Goal: Check status: Check status

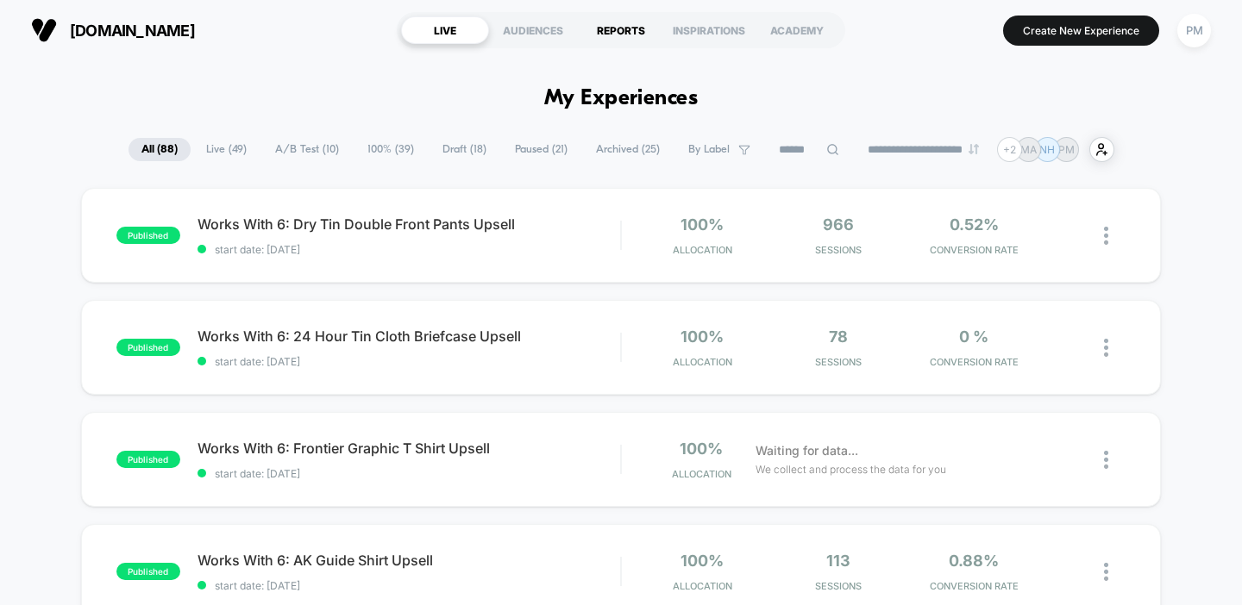
click at [620, 30] on div "REPORTS" at bounding box center [621, 30] width 88 height 28
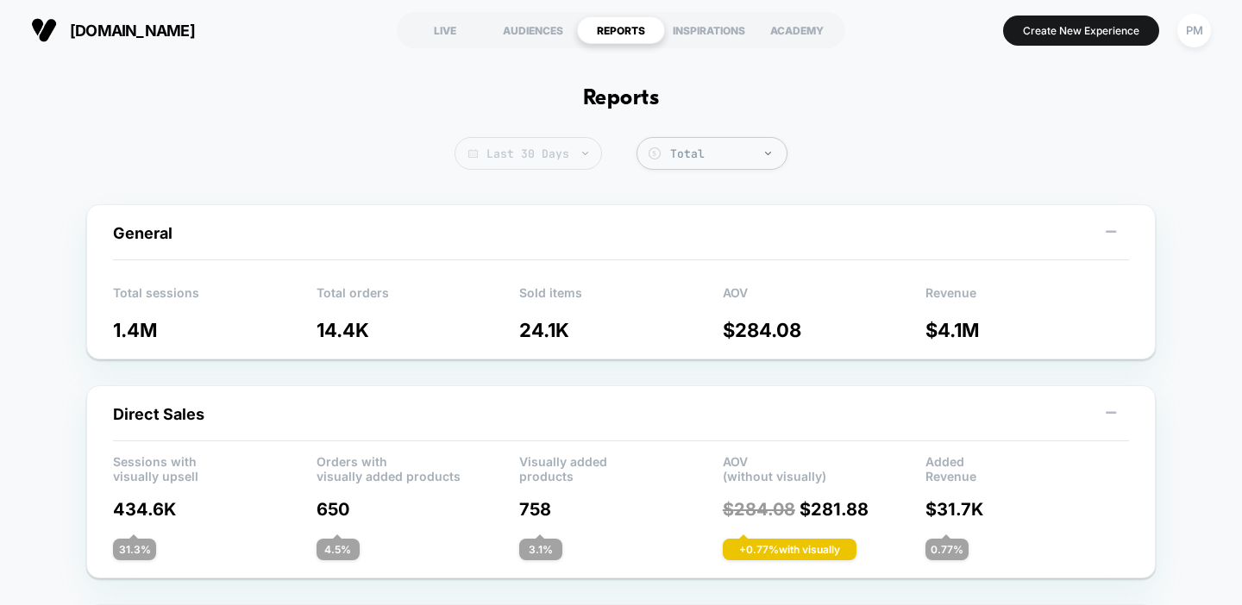
click at [533, 160] on span "Last 30 Days" at bounding box center [528, 153] width 147 height 33
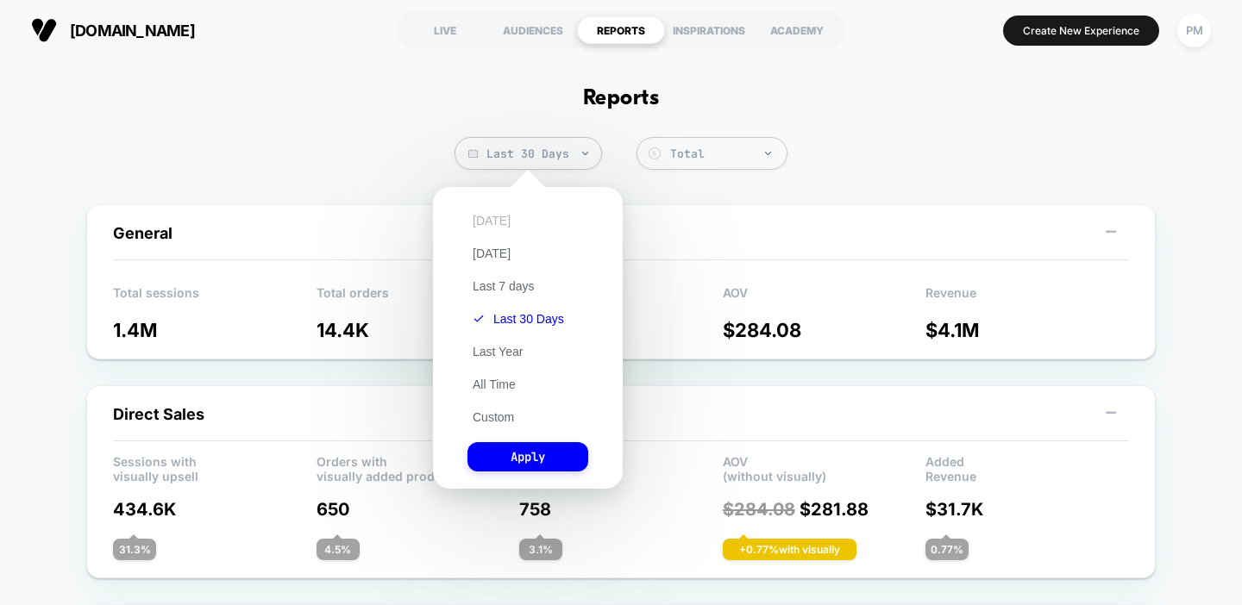
click at [491, 219] on button "[DATE]" at bounding box center [491, 221] width 48 height 16
click at [537, 453] on button "Apply" at bounding box center [527, 456] width 121 height 29
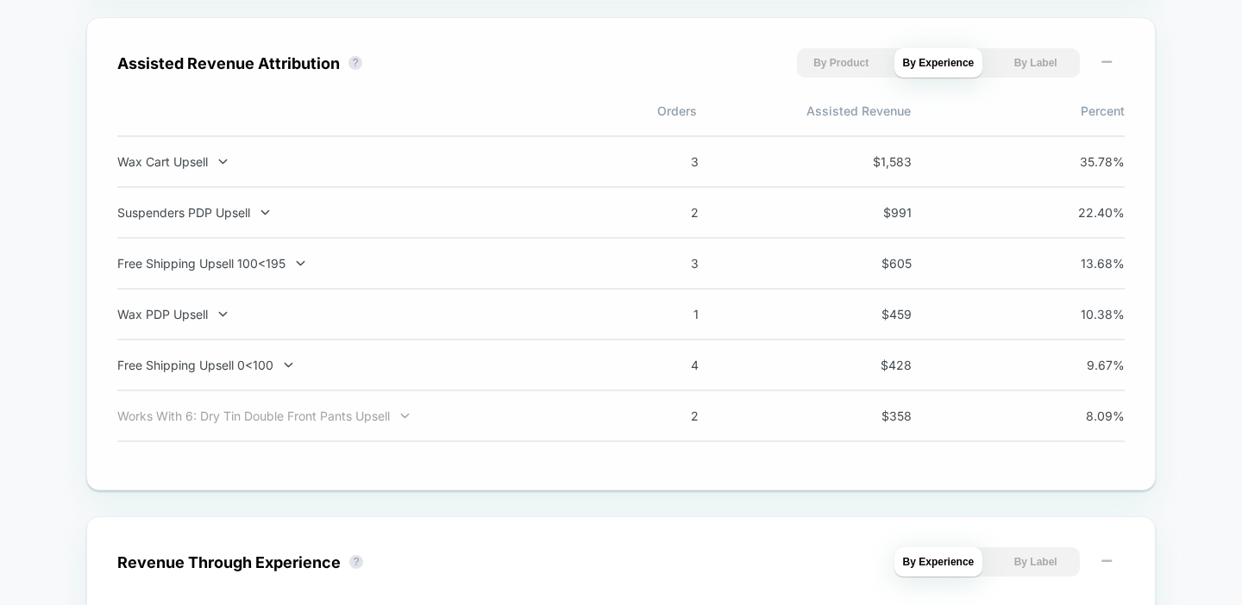
click at [385, 423] on div "Works With 6: Dry Tin Double Front Pants Upsell" at bounding box center [344, 416] width 454 height 15
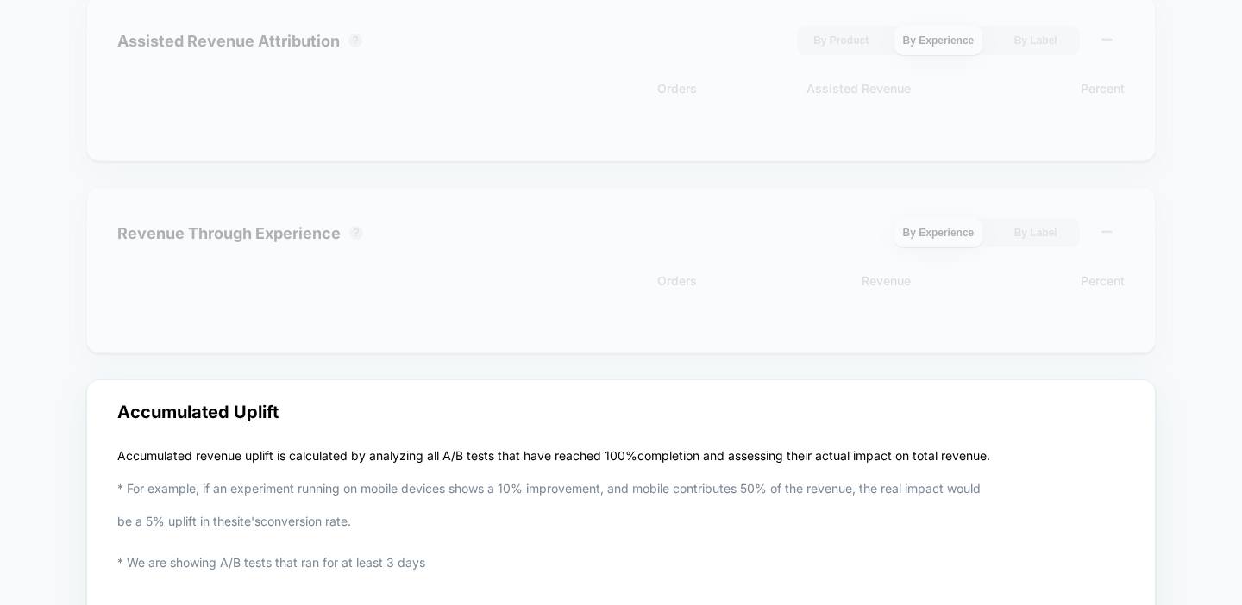
scroll to position [1683, 0]
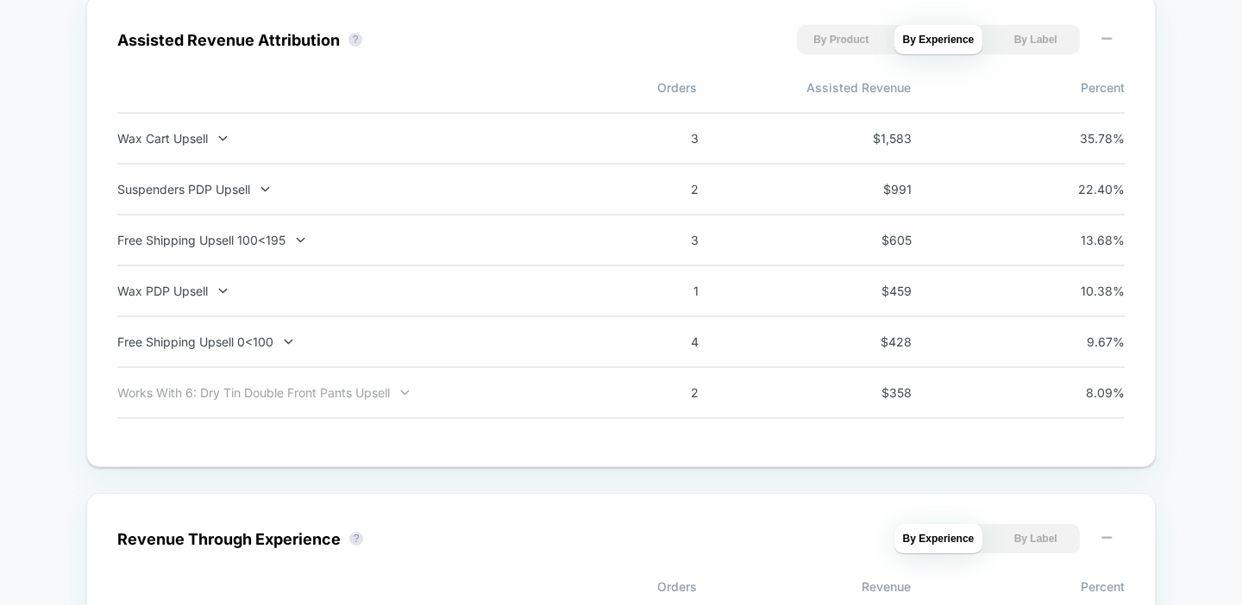
click at [377, 400] on div "Works With 6: Dry Tin Double Front Pants Upsell" at bounding box center [344, 393] width 454 height 15
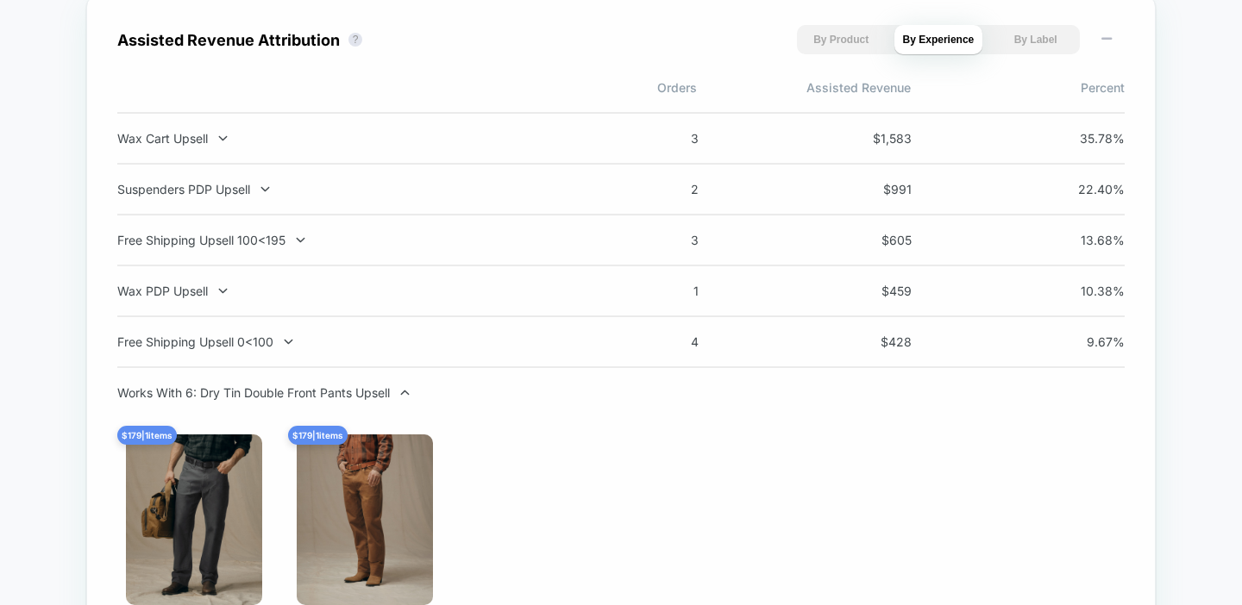
click at [377, 400] on div "Works With 6: Dry Tin Double Front Pants Upsell" at bounding box center [344, 393] width 454 height 15
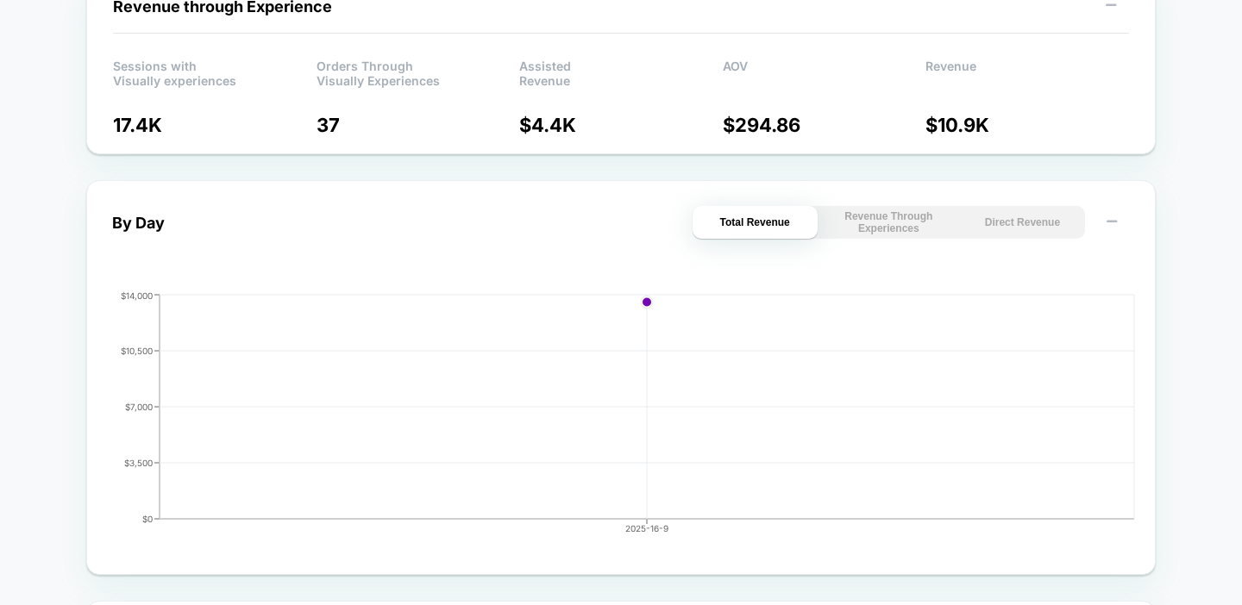
scroll to position [0, 0]
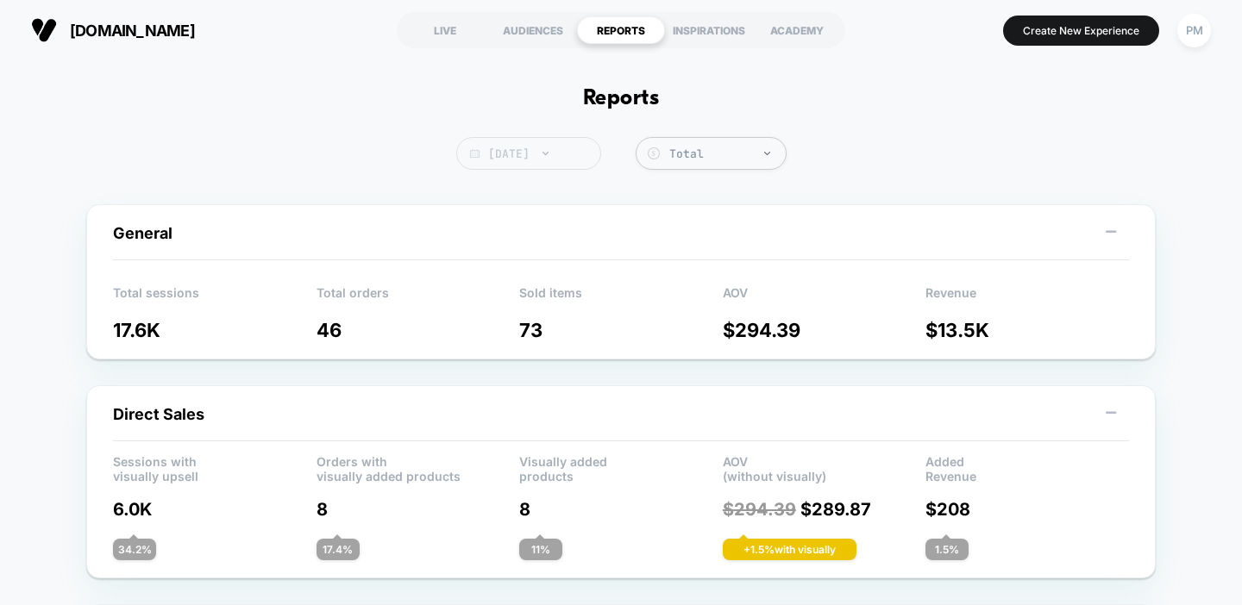
click at [501, 166] on span "[DATE]" at bounding box center [528, 153] width 145 height 33
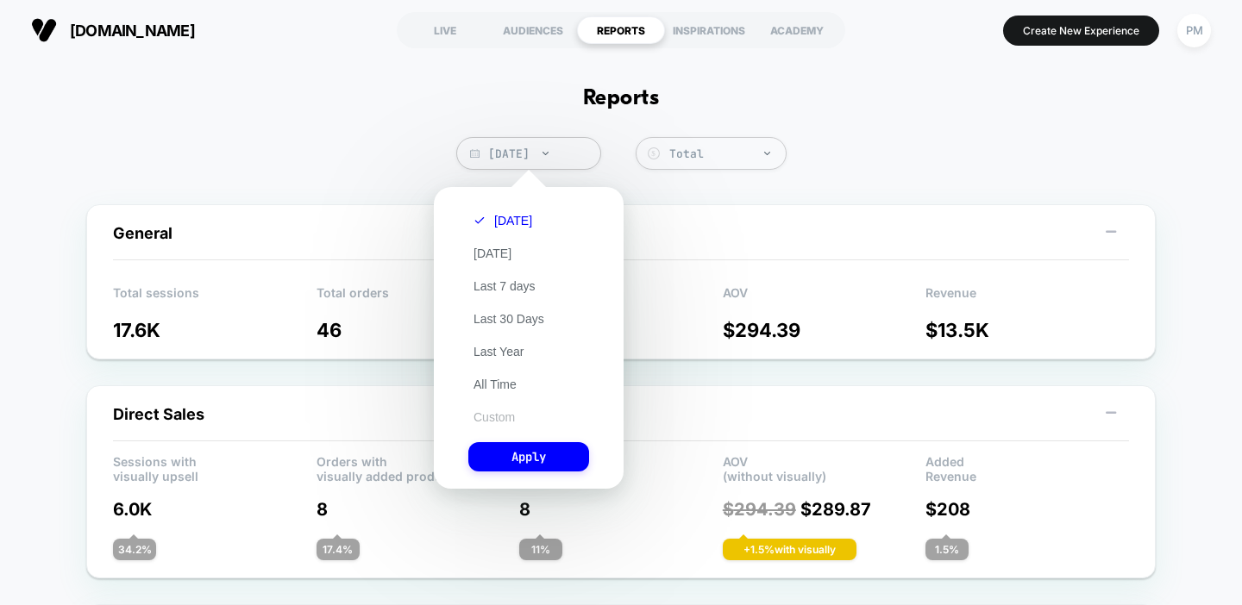
click at [488, 417] on button "Custom" at bounding box center [494, 418] width 52 height 16
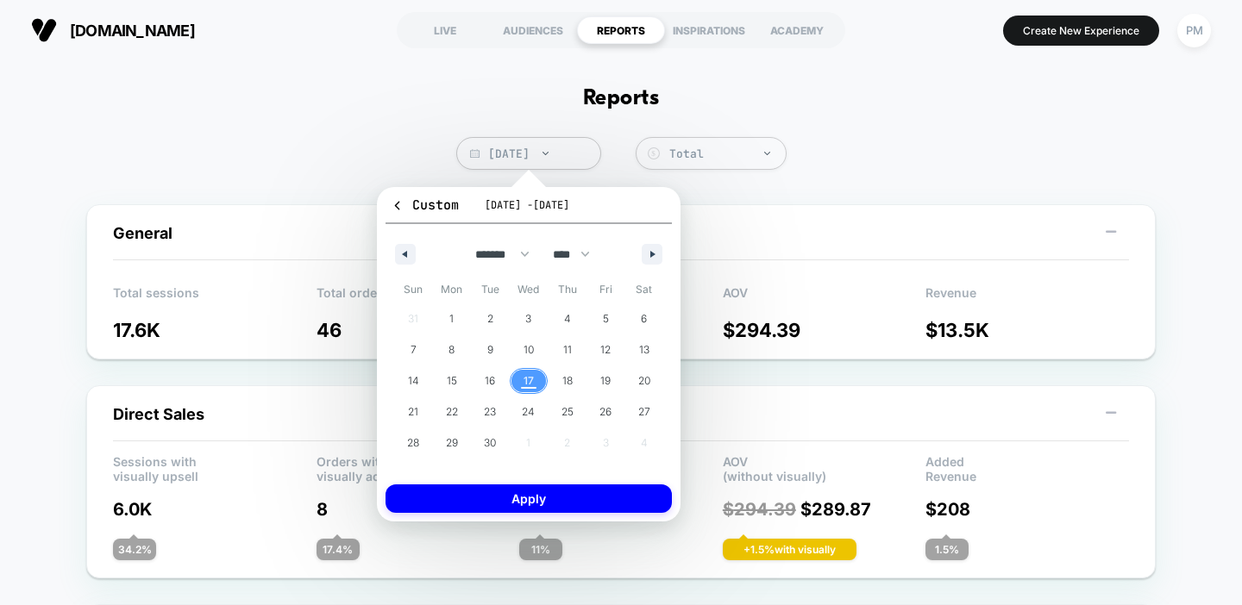
click at [524, 381] on span "17" at bounding box center [528, 381] width 10 height 31
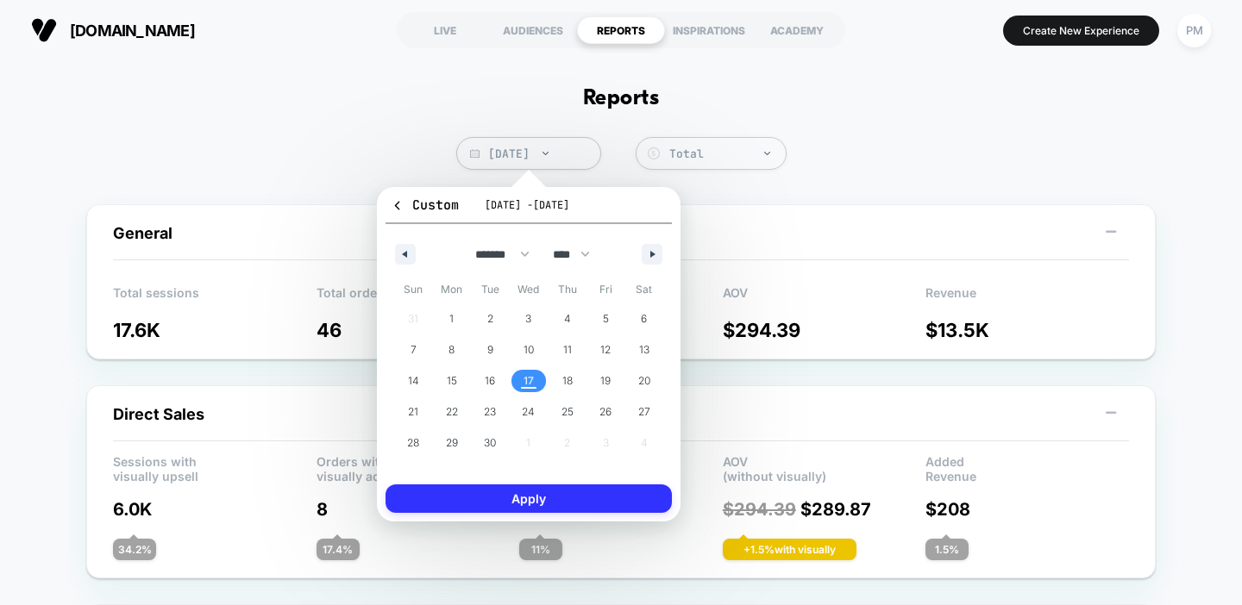
click at [522, 499] on button "Apply" at bounding box center [529, 499] width 286 height 28
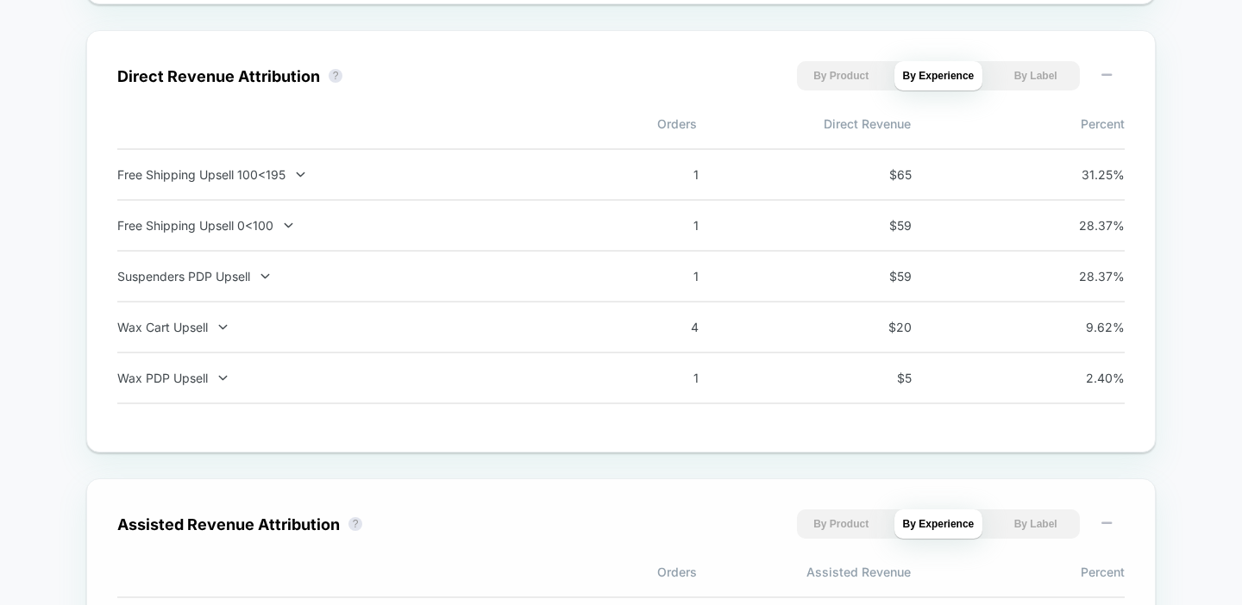
scroll to position [1196, 0]
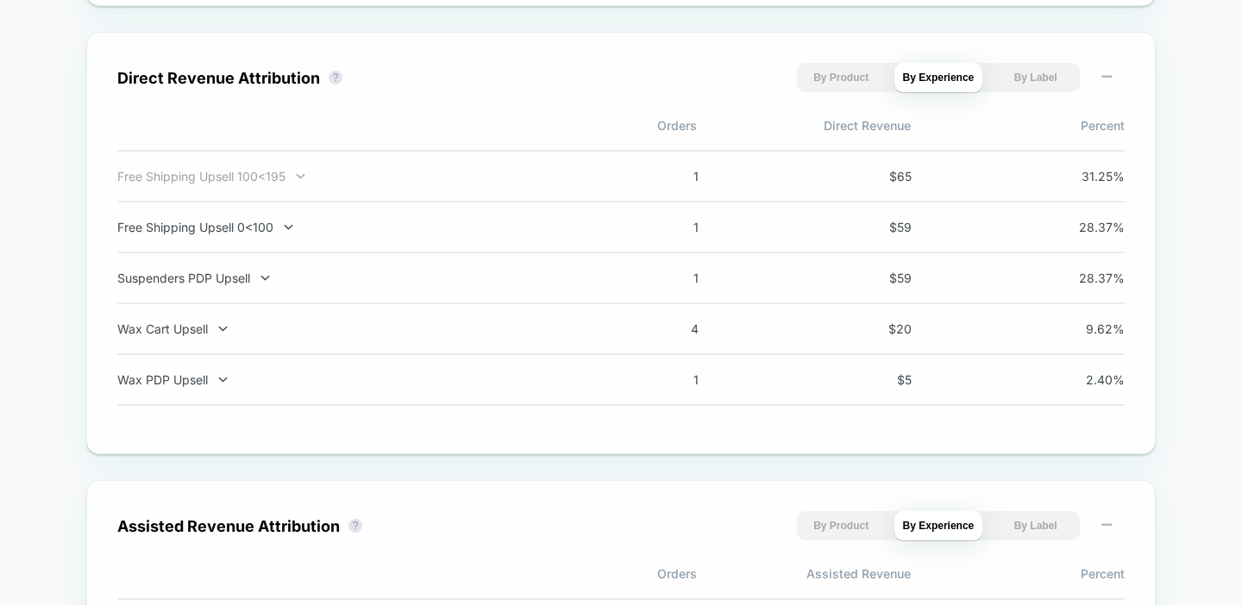
click at [274, 184] on div "Free Shipping Upsell 100<195" at bounding box center [344, 176] width 454 height 15
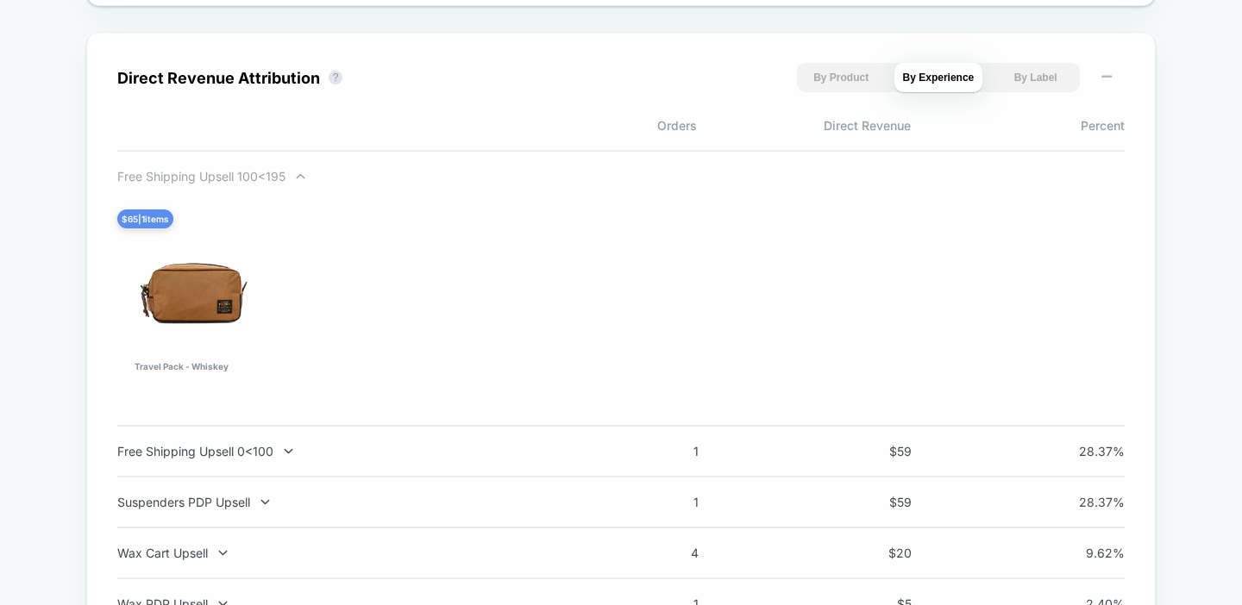
click at [272, 182] on div "Free Shipping Upsell 100<195" at bounding box center [344, 176] width 454 height 15
